Goal: Transaction & Acquisition: Purchase product/service

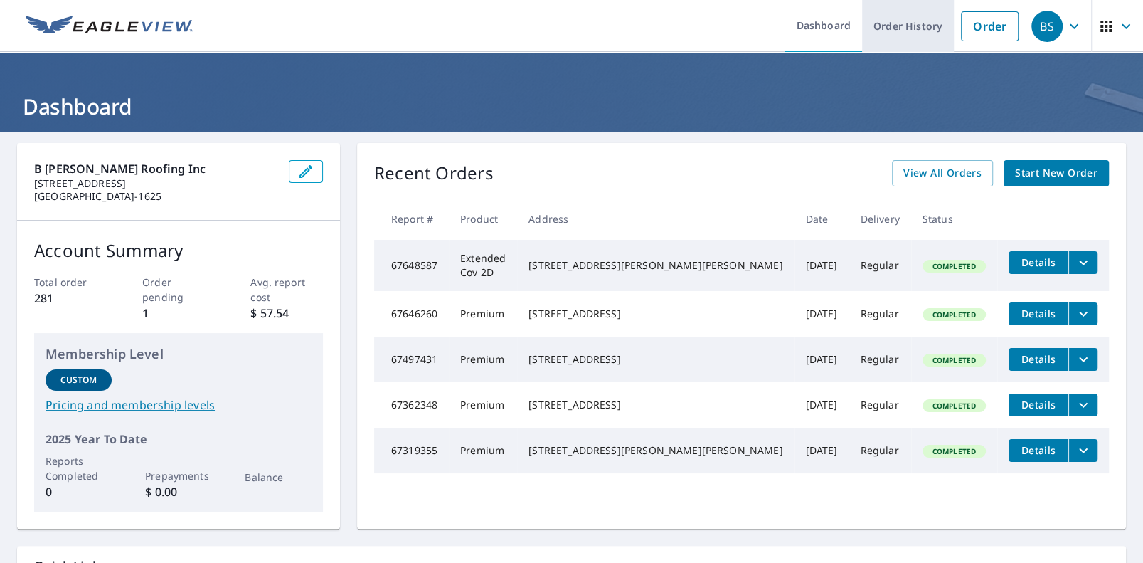
click at [895, 26] on link "Order History" at bounding box center [908, 26] width 92 height 52
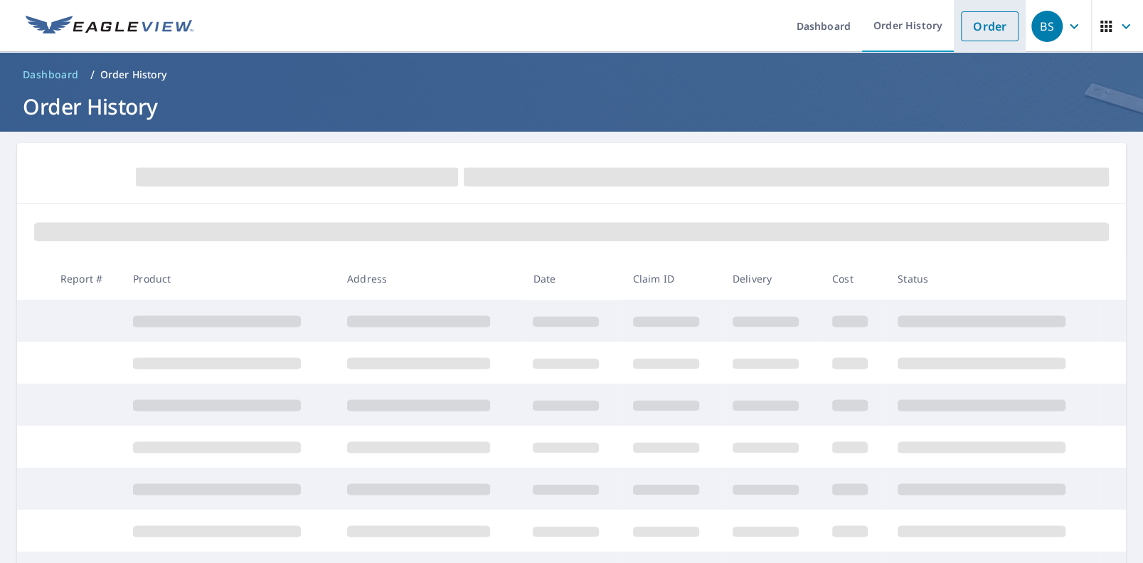
click at [978, 28] on link "Order" at bounding box center [990, 26] width 58 height 30
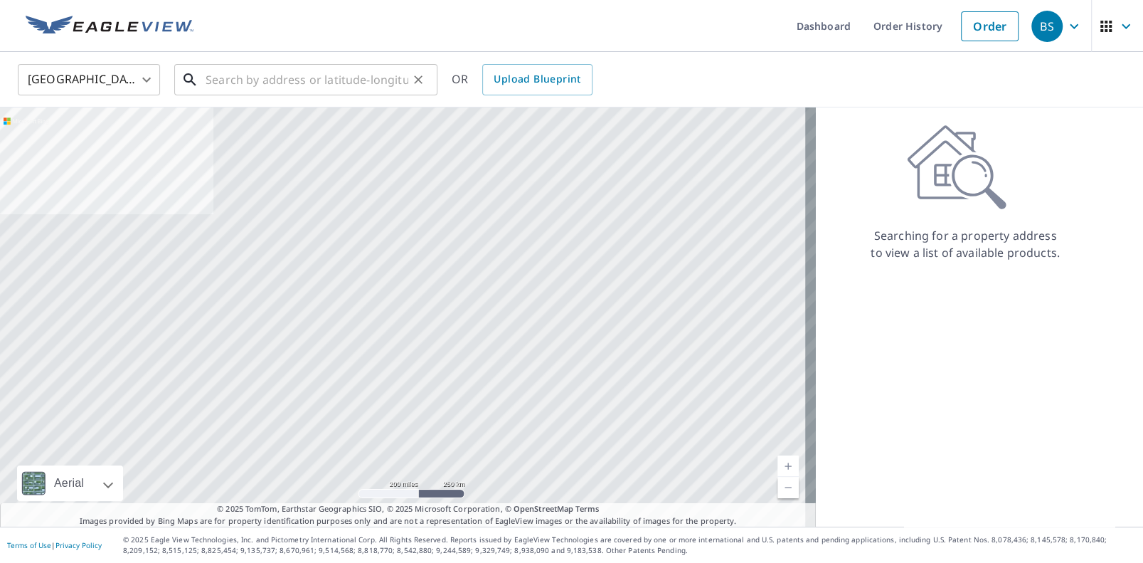
click at [248, 79] on input "text" at bounding box center [307, 80] width 203 height 40
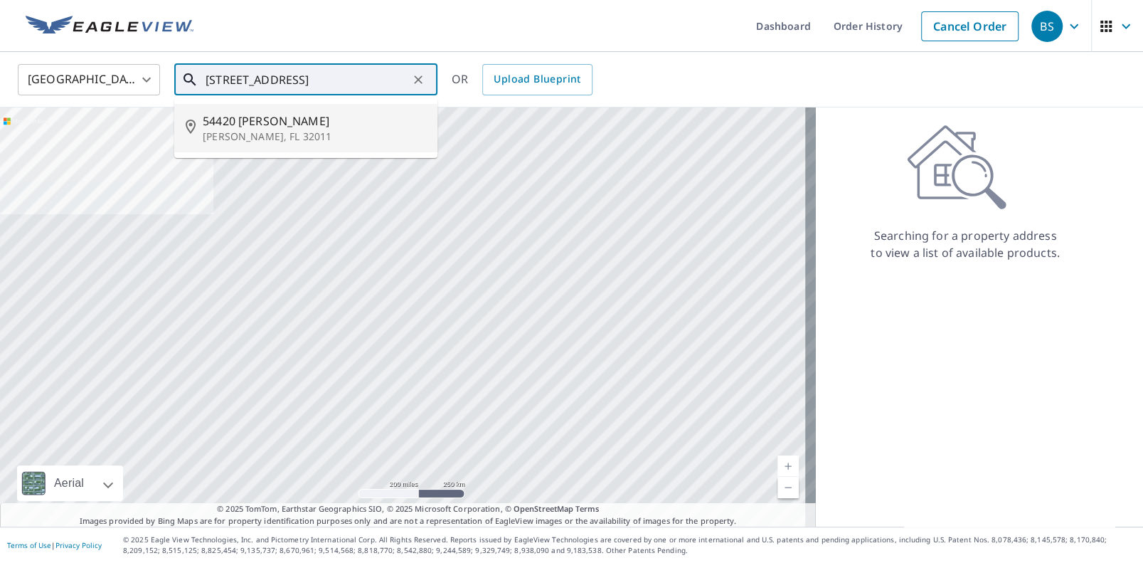
click at [228, 135] on p "[PERSON_NAME], FL 32011" at bounding box center [314, 136] width 223 height 14
type input "[STREET_ADDRESS][PERSON_NAME][PERSON_NAME]"
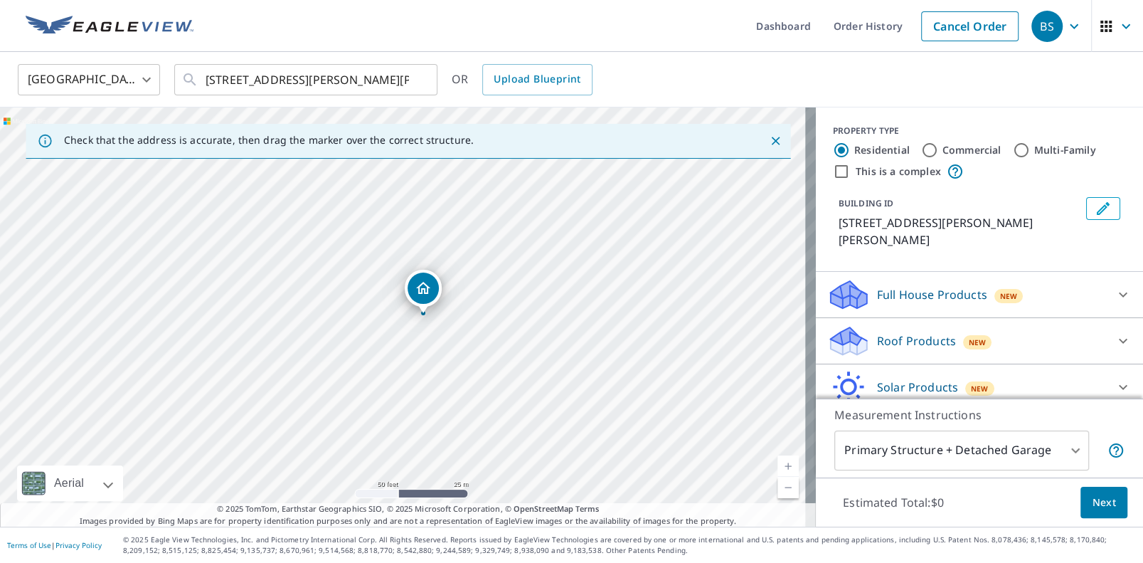
click at [901, 332] on p "Roof Products" at bounding box center [916, 340] width 79 height 17
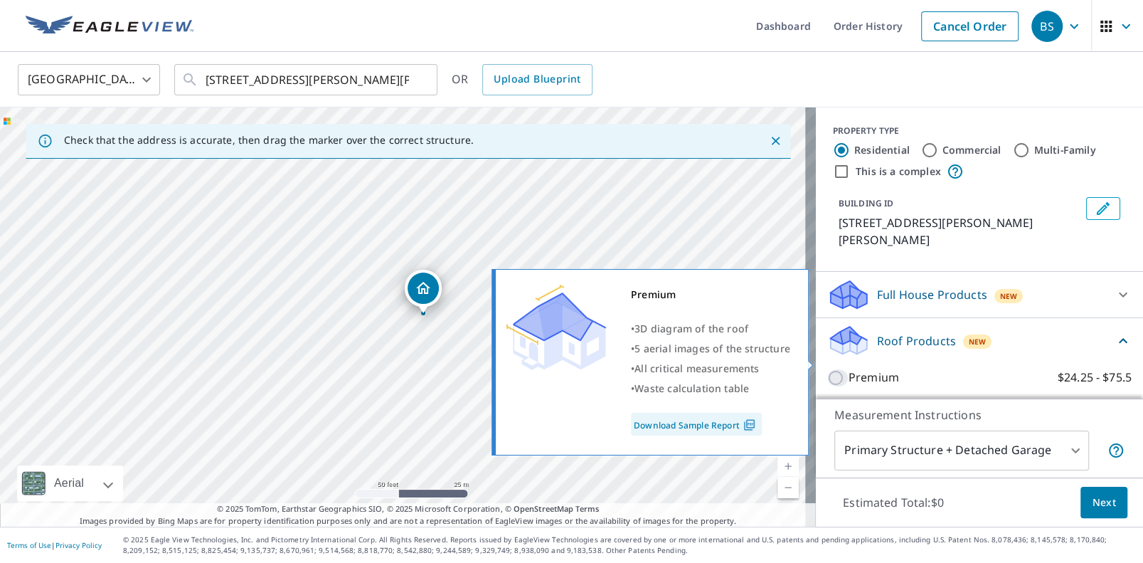
click at [827, 369] on input "Premium $24.25 - $75.5" at bounding box center [837, 377] width 21 height 17
checkbox input "true"
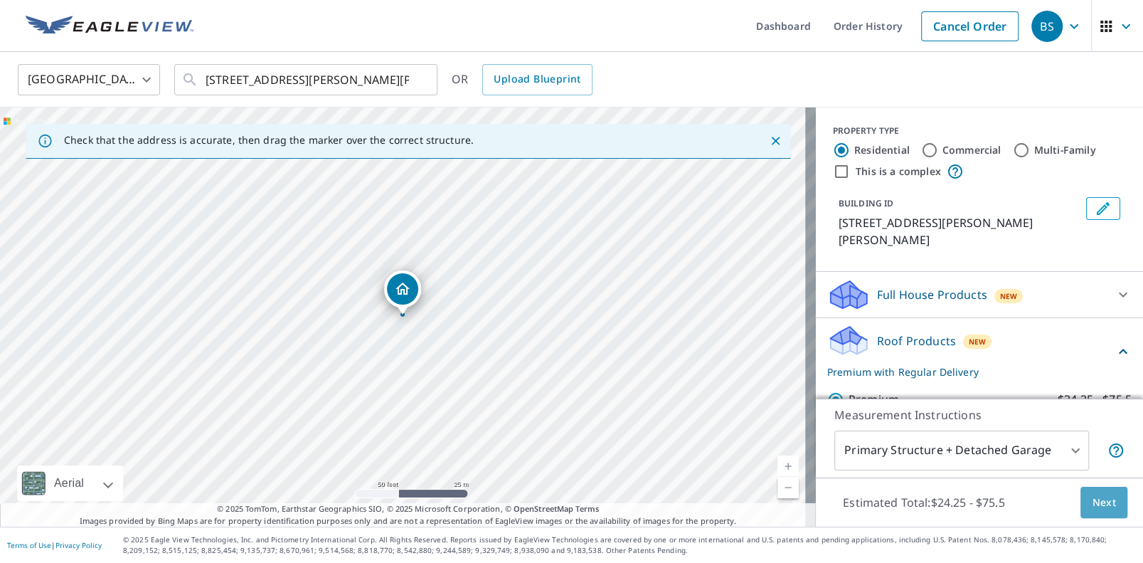
click at [1092, 499] on span "Next" at bounding box center [1104, 503] width 24 height 18
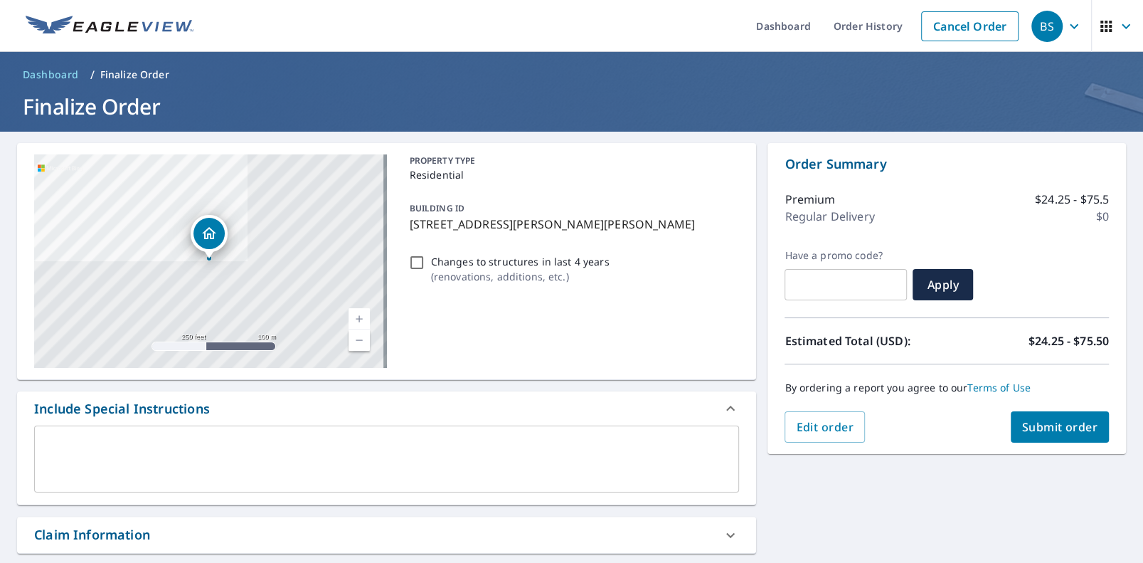
click at [1038, 424] on span "Submit order" at bounding box center [1060, 427] width 76 height 16
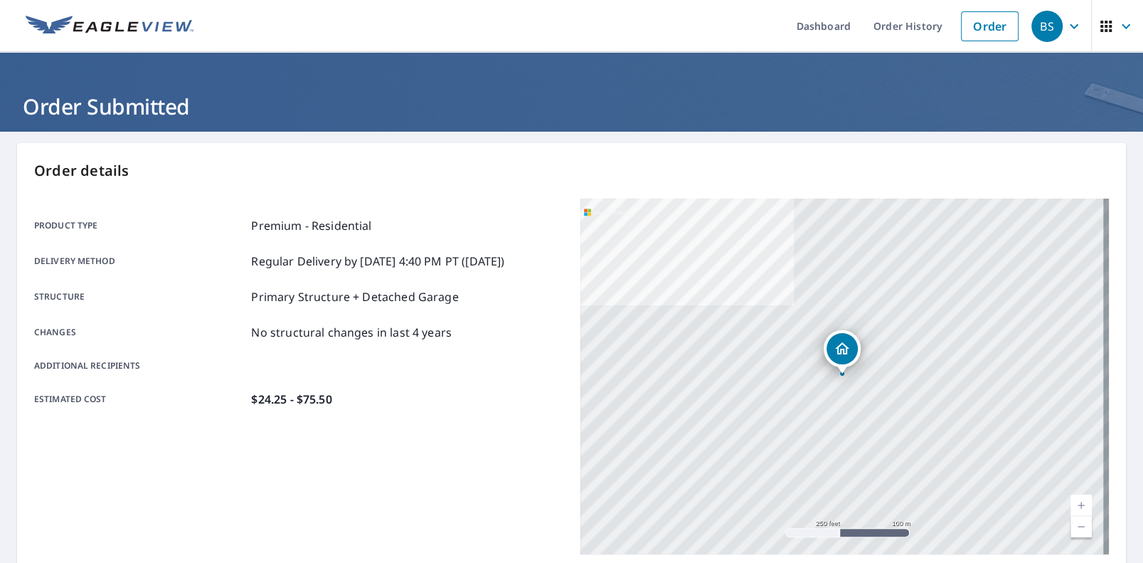
click at [1065, 23] on icon "button" at bounding box center [1073, 26] width 17 height 17
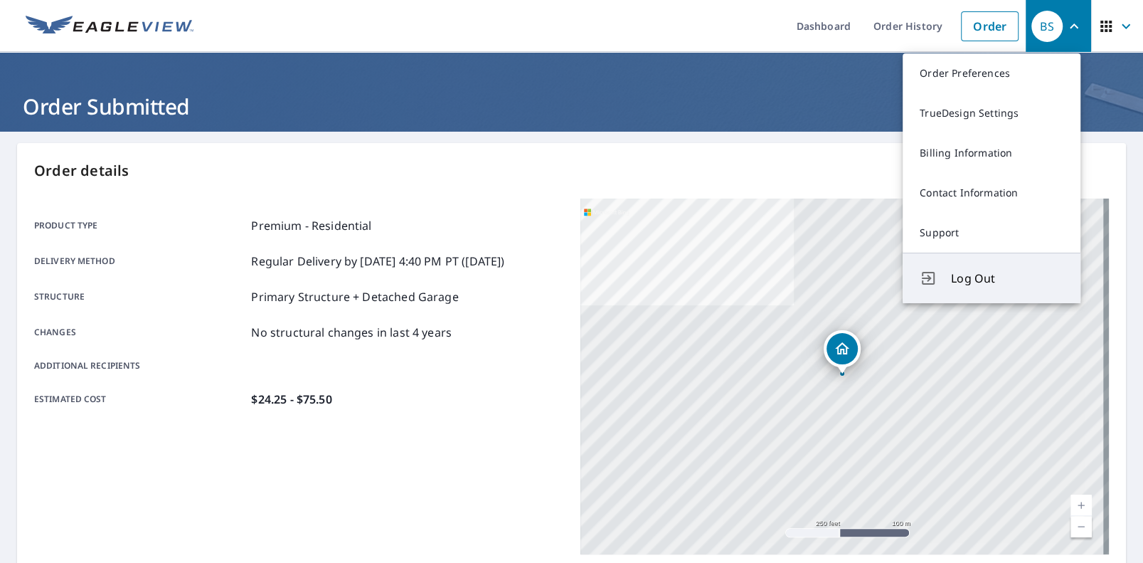
click at [959, 275] on span "Log Out" at bounding box center [1007, 278] width 112 height 17
